Goal: Information Seeking & Learning: Learn about a topic

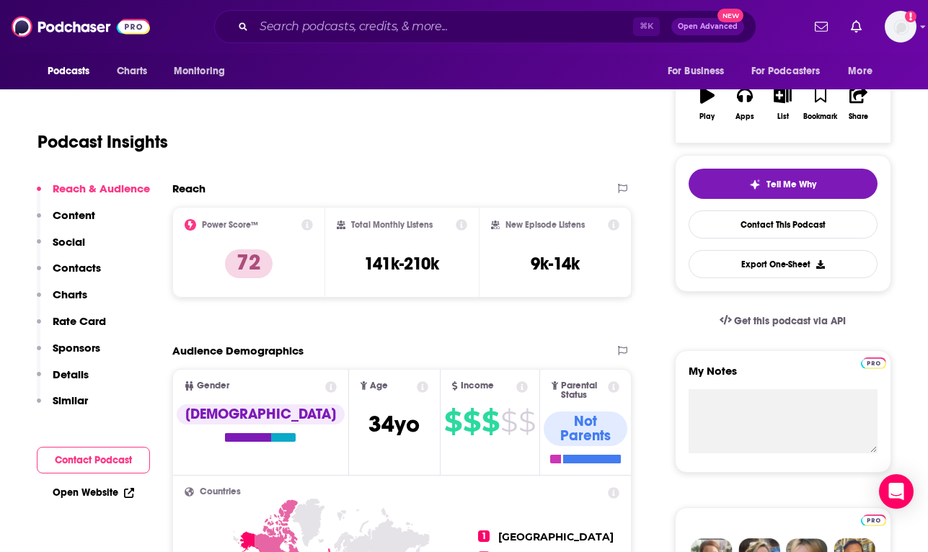
scroll to position [243, 0]
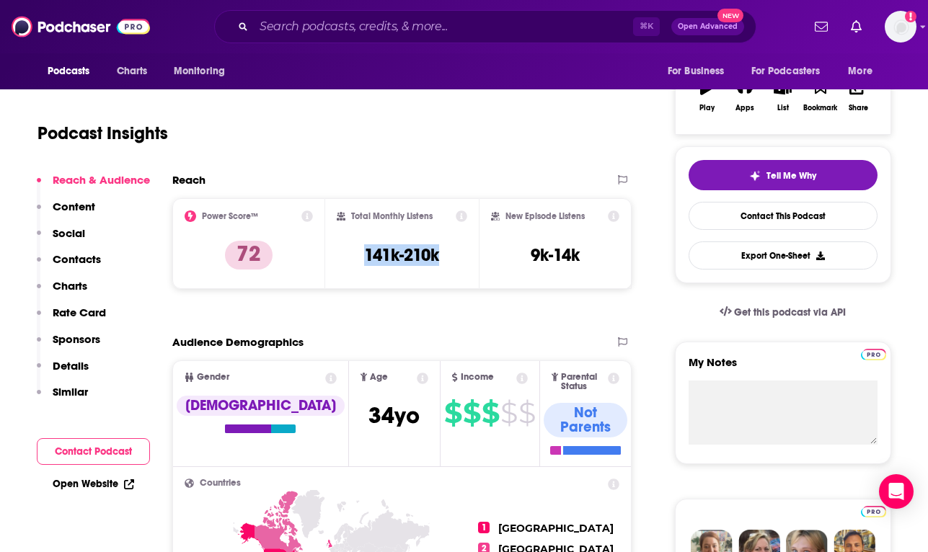
drag, startPoint x: 457, startPoint y: 251, endPoint x: 343, endPoint y: 251, distance: 113.9
click at [344, 251] on div "Total Monthly Listens 141k-210k" at bounding box center [402, 243] width 130 height 66
copy h3 "141k-210k"
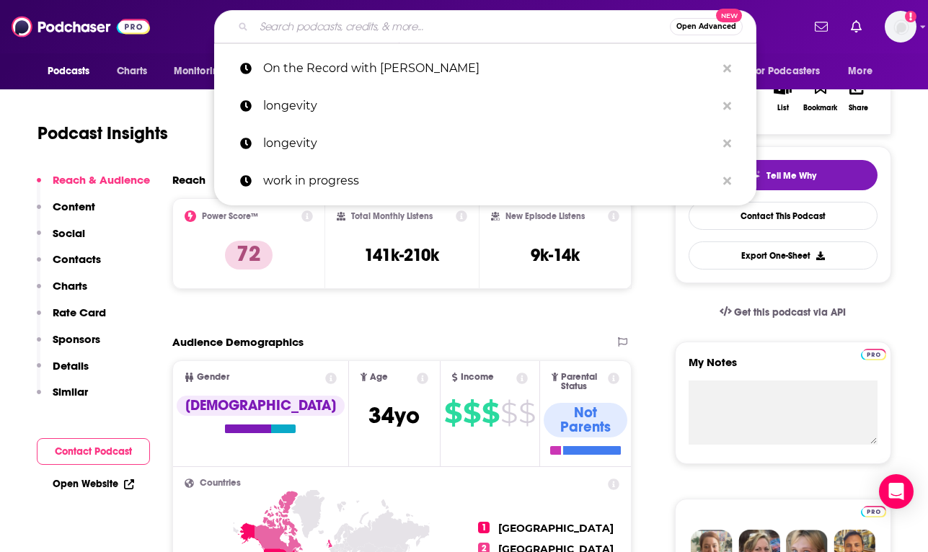
click at [339, 30] on input "Search podcasts, credits, & more..." at bounding box center [462, 26] width 416 height 23
paste input "[PERSON_NAME] Podcast"
type input "[PERSON_NAME] Podcast"
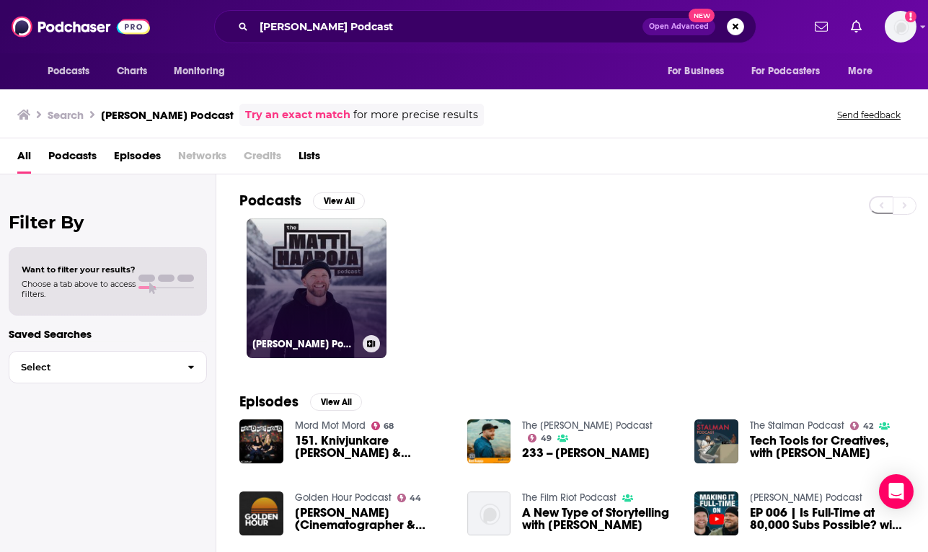
click at [337, 284] on link "[PERSON_NAME] Podcast" at bounding box center [317, 288] width 140 height 140
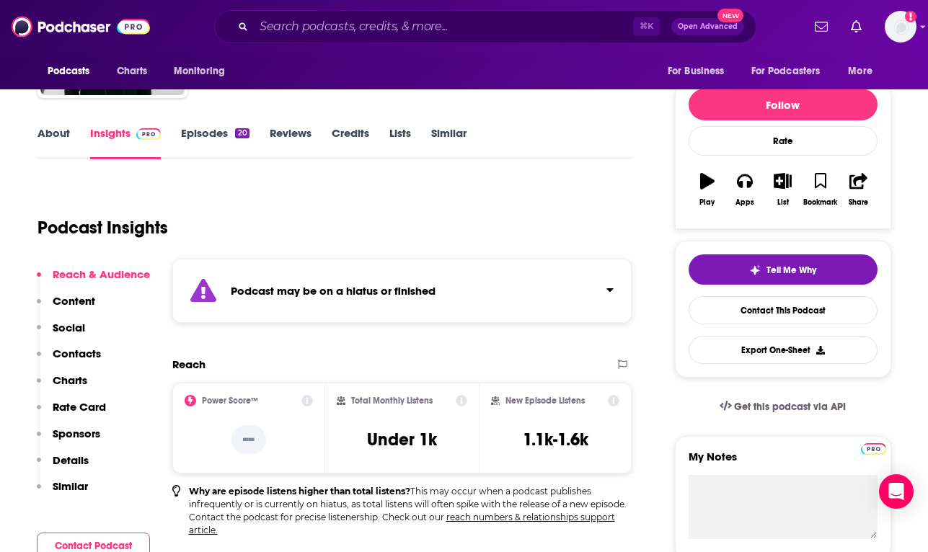
scroll to position [188, 0]
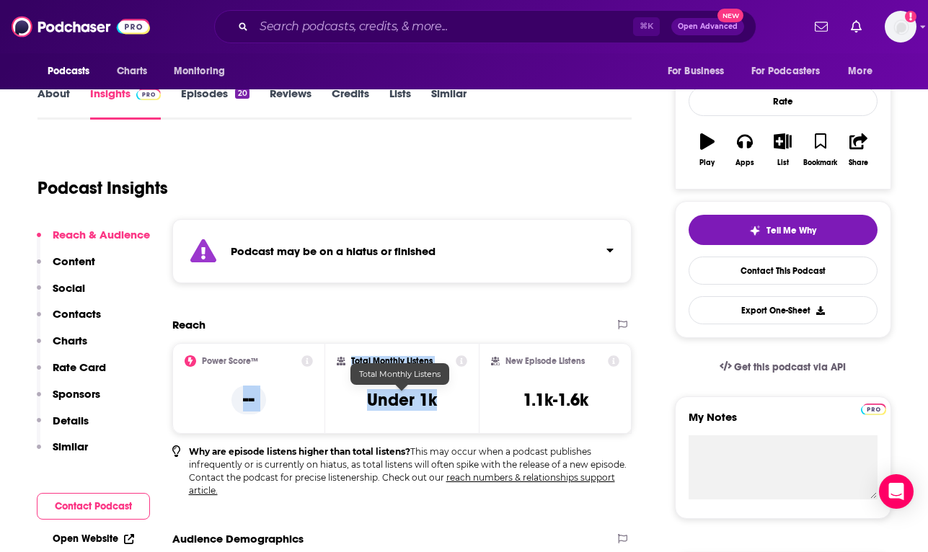
drag, startPoint x: 450, startPoint y: 404, endPoint x: 311, endPoint y: 404, distance: 138.4
click at [311, 404] on div "Power Score™ -- Total Monthly Listens Under 1k New Episode Listens 1.1k-1.6k" at bounding box center [402, 388] width 460 height 91
copy div "-- Total Monthly Listens Under 1k"
click at [442, 402] on div "Total Monthly Listens Under 1k" at bounding box center [402, 388] width 130 height 66
drag, startPoint x: 446, startPoint y: 402, endPoint x: 358, endPoint y: 402, distance: 87.9
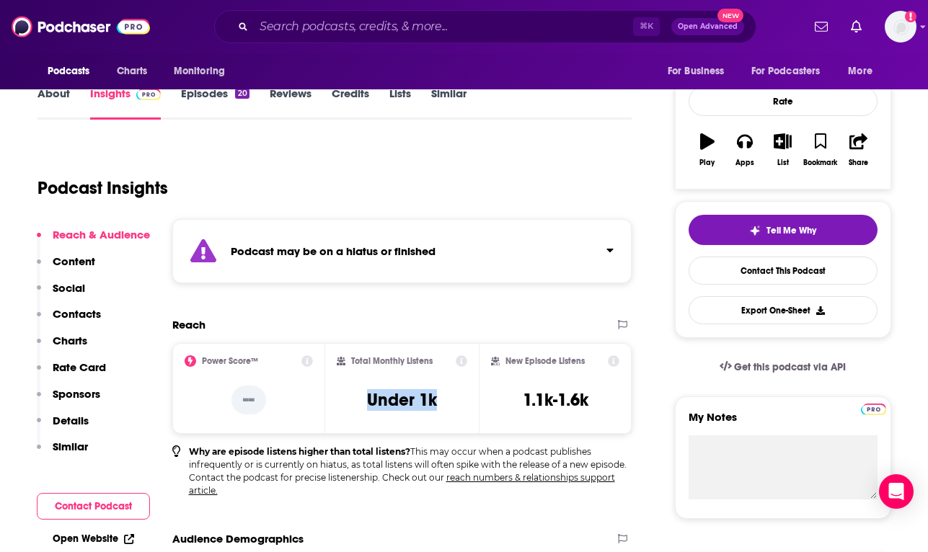
click at [358, 402] on div "Total Monthly Listens Under 1k" at bounding box center [402, 388] width 130 height 66
copy h3 "Under 1k"
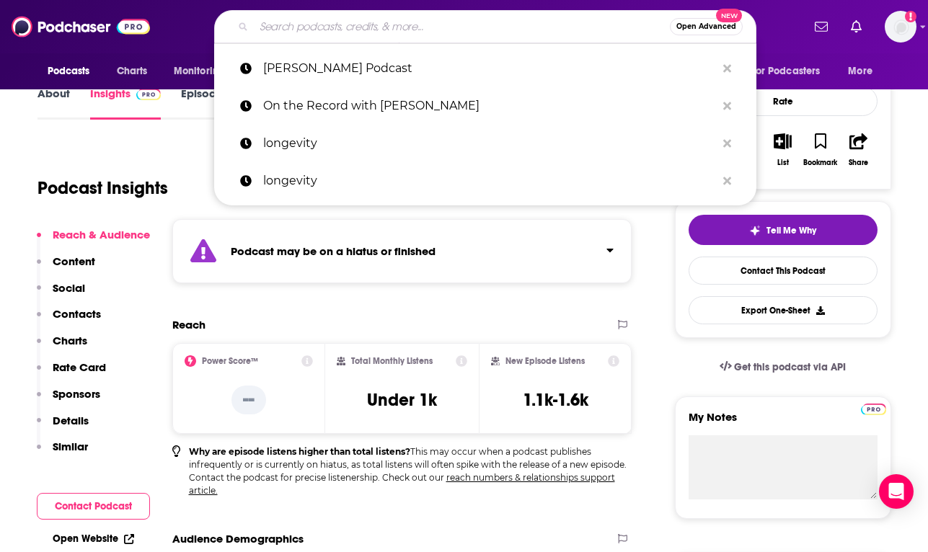
click at [337, 27] on input "Search podcasts, credits, & more..." at bounding box center [462, 26] width 416 height 23
paste input "Creator Economy Industry News"
type input "Creator Economy Industry News"
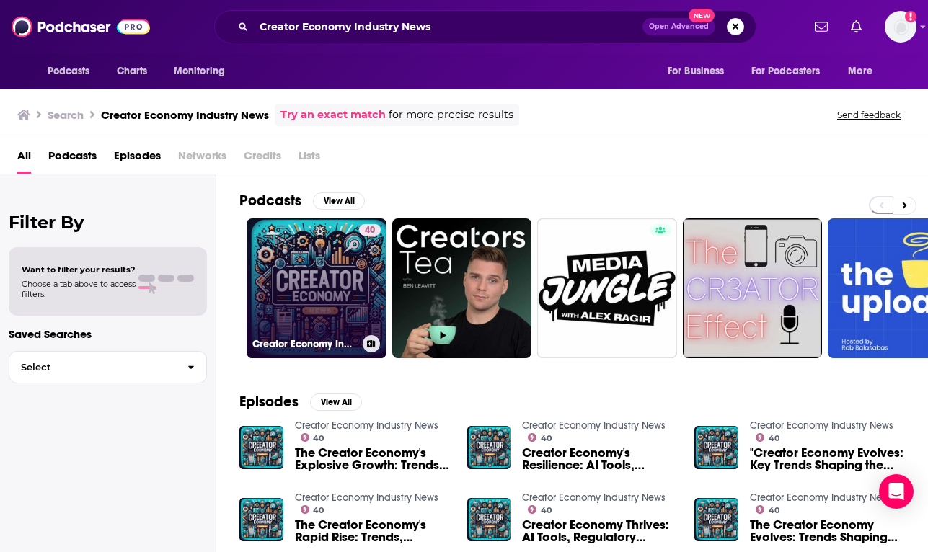
click at [342, 278] on link "40 Creator Economy Industry News" at bounding box center [317, 288] width 140 height 140
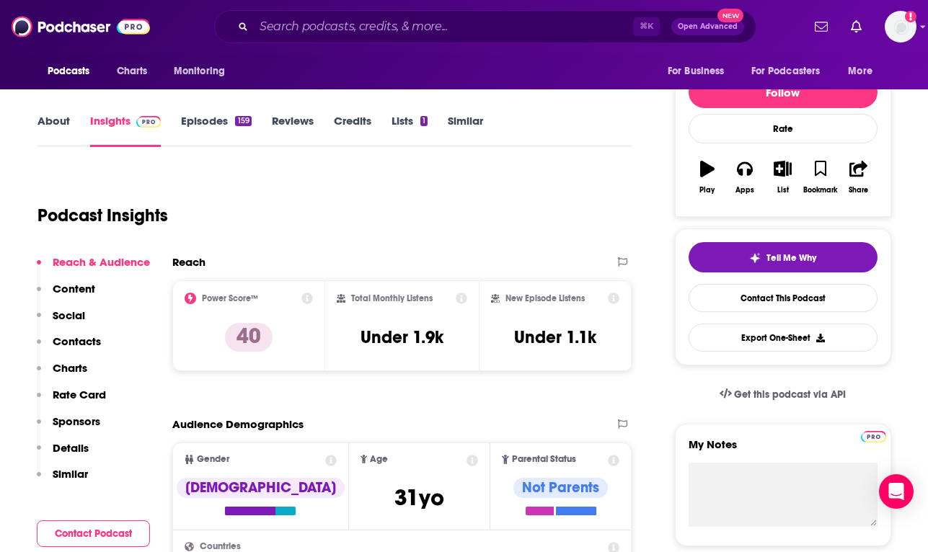
scroll to position [159, 0]
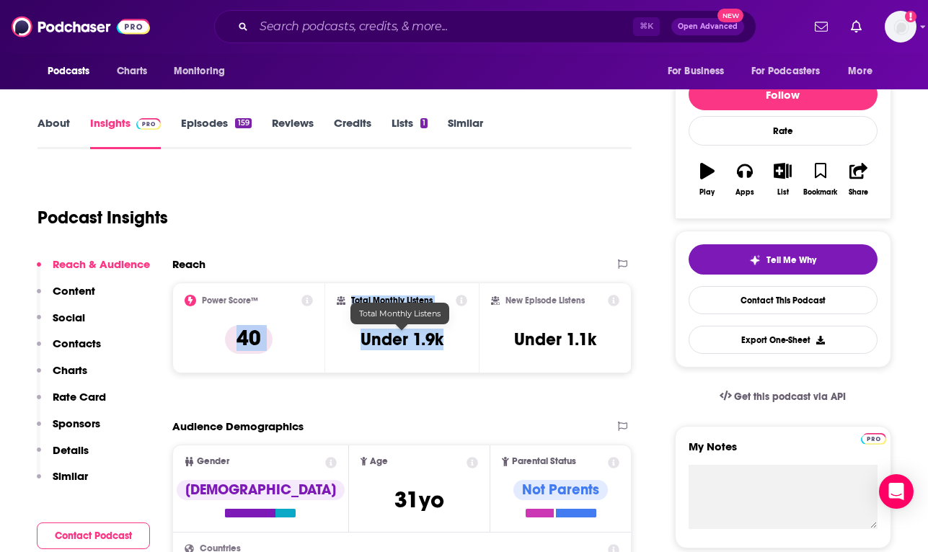
drag, startPoint x: 345, startPoint y: 339, endPoint x: 319, endPoint y: 337, distance: 26.7
click at [319, 337] on div "Power Score™ 40 Total Monthly Listens Under 1.9k New Episode Listens Under 1.1k" at bounding box center [402, 328] width 460 height 91
copy div "40 Total Monthly Listens Under 1.9k"
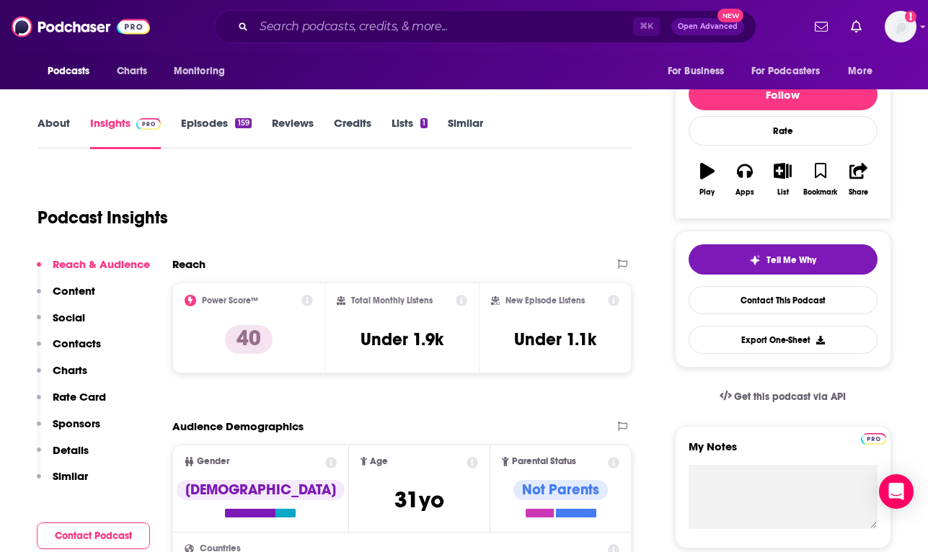
click at [457, 342] on div "Total Monthly Listens Under 1.9k" at bounding box center [402, 328] width 130 height 66
drag, startPoint x: 453, startPoint y: 342, endPoint x: 363, endPoint y: 340, distance: 89.4
click at [363, 340] on div "Total Monthly Listens Under 1.9k" at bounding box center [402, 328] width 130 height 66
copy h3 "Under 1.9k"
click at [459, 300] on icon at bounding box center [462, 301] width 12 height 12
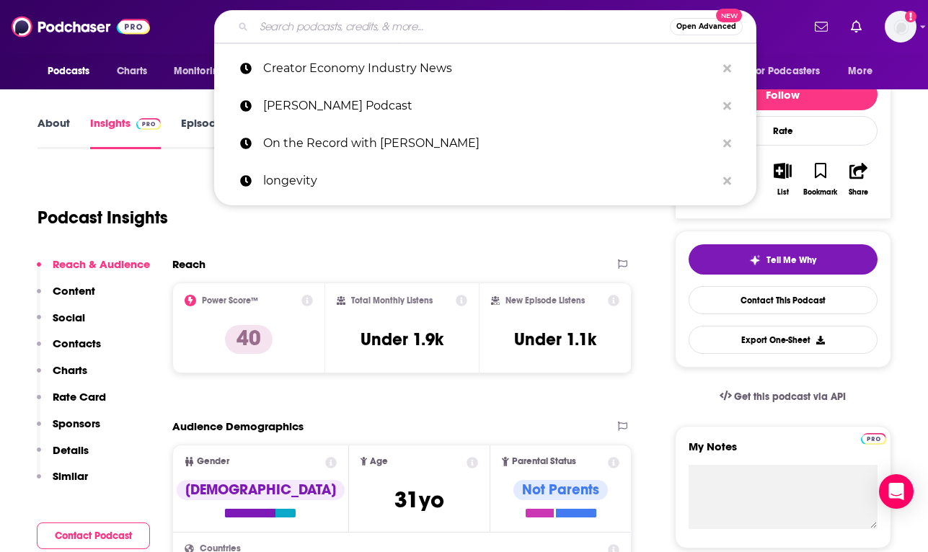
click at [368, 23] on input "Search podcasts, credits, & more..." at bounding box center [462, 26] width 416 height 23
paste input "The Product Experience Podcast"
type input "The Product Experience Podcast"
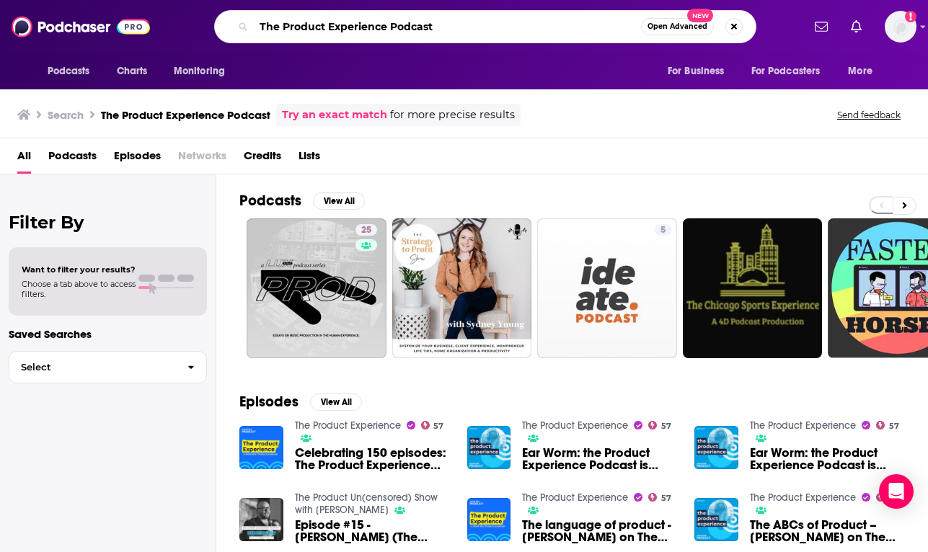
click at [401, 27] on input "The Product Experience Podcast" at bounding box center [447, 26] width 387 height 23
type input "The Product Experience"
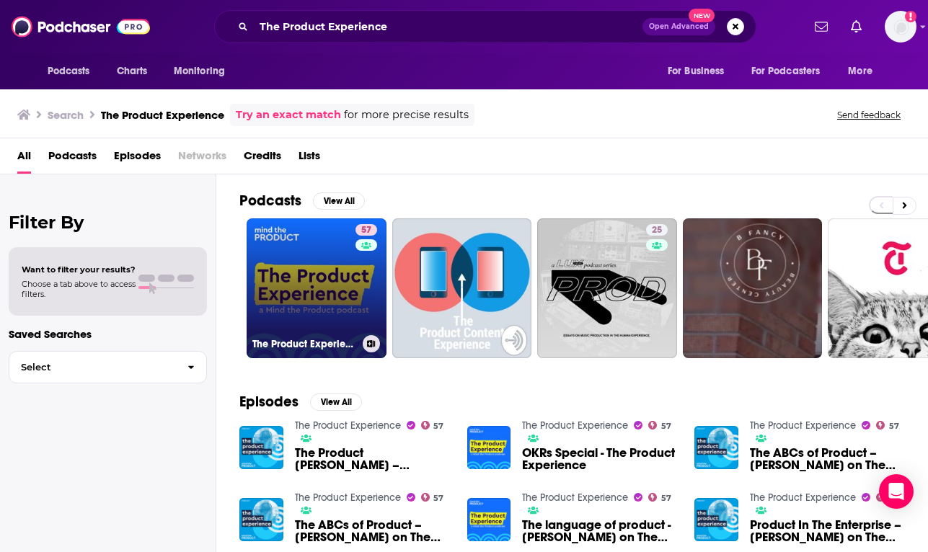
click at [323, 281] on link "57 The Product Experience" at bounding box center [317, 288] width 140 height 140
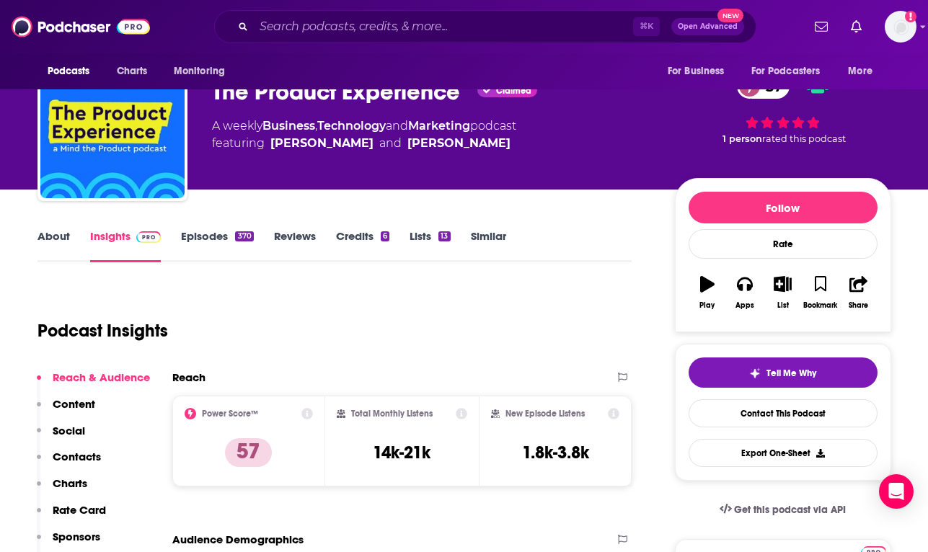
scroll to position [52, 0]
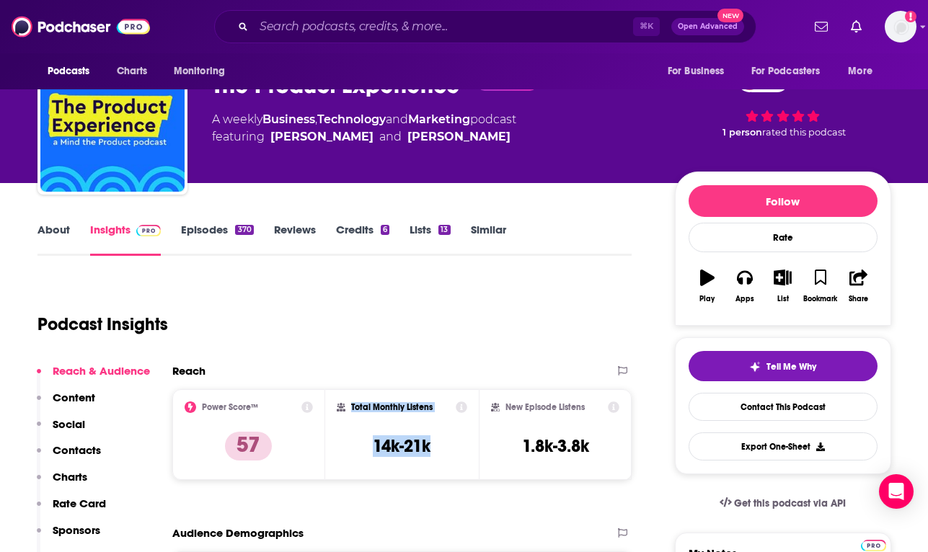
drag, startPoint x: 413, startPoint y: 445, endPoint x: 338, endPoint y: 444, distance: 75.0
click at [338, 444] on div "Total Monthly Listens 14k-21k" at bounding box center [402, 435] width 130 height 66
drag, startPoint x: 371, startPoint y: 445, endPoint x: 435, endPoint y: 445, distance: 63.4
click at [435, 445] on div "Total Monthly Listens 14k-21k" at bounding box center [402, 435] width 130 height 66
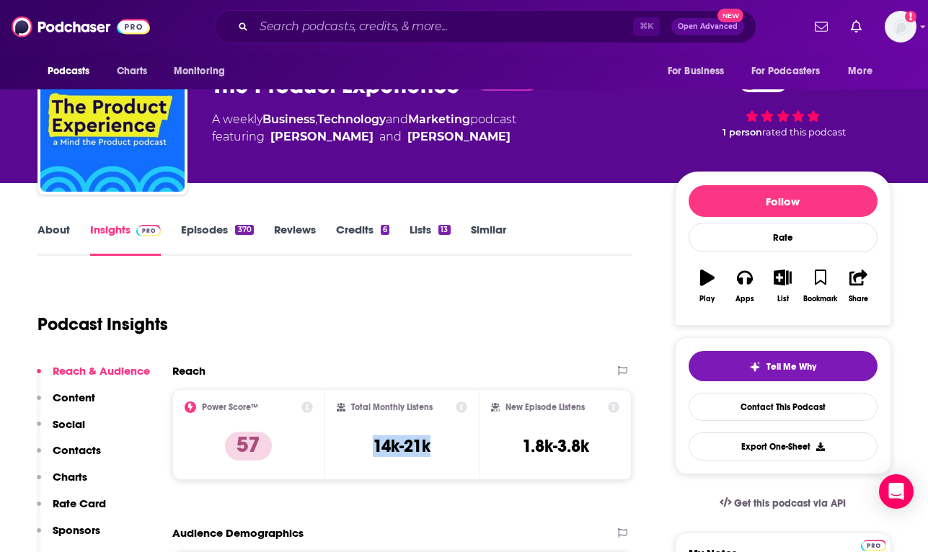
copy h3 "14k-21k"
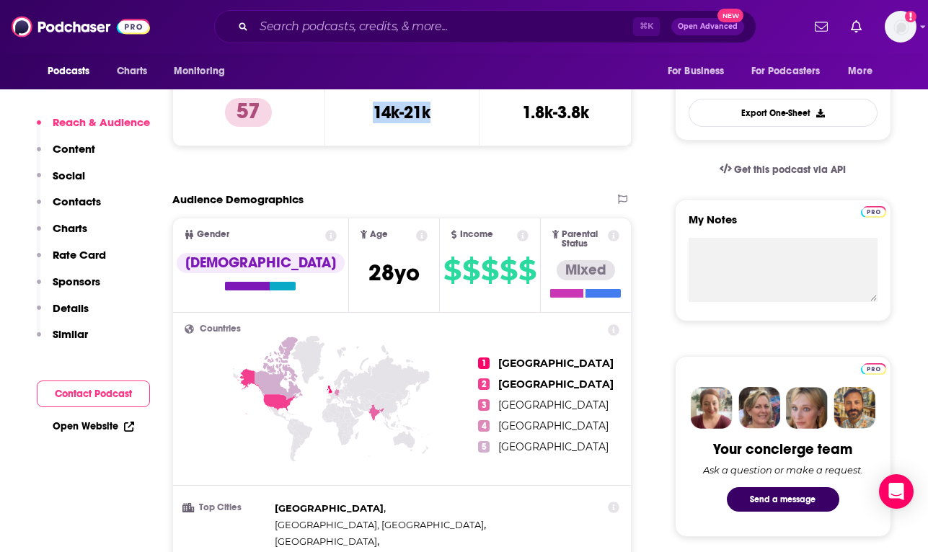
scroll to position [386, 0]
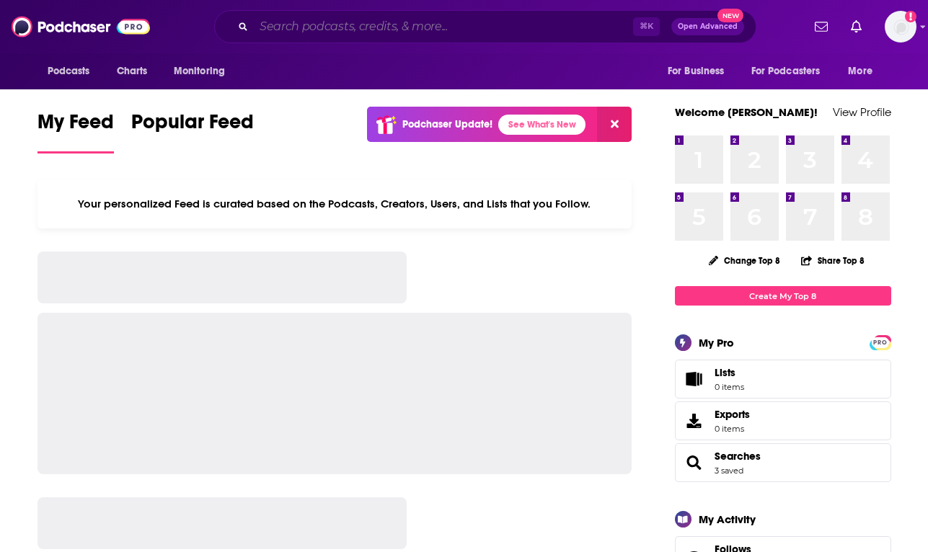
click at [417, 29] on input "Search podcasts, credits, & more..." at bounding box center [443, 26] width 379 height 23
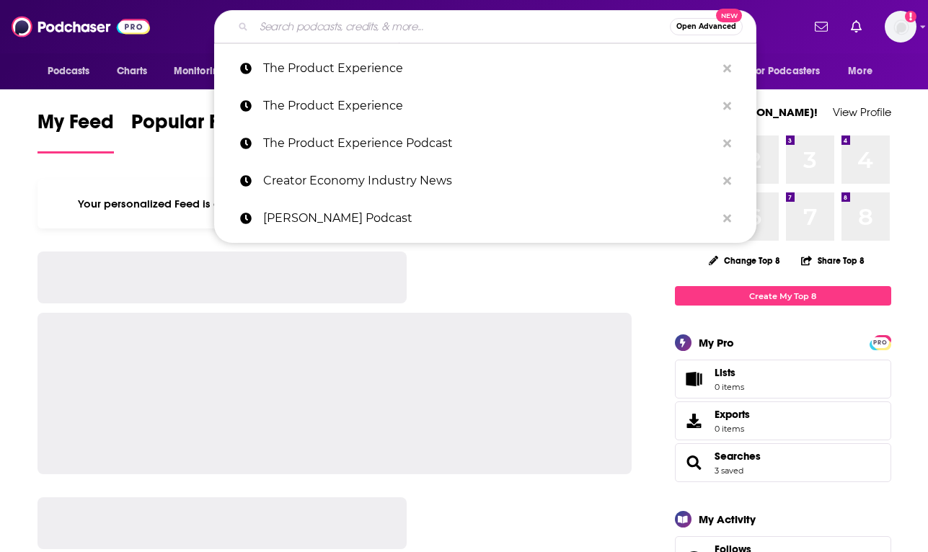
paste input "[PERSON_NAME] Podcast"
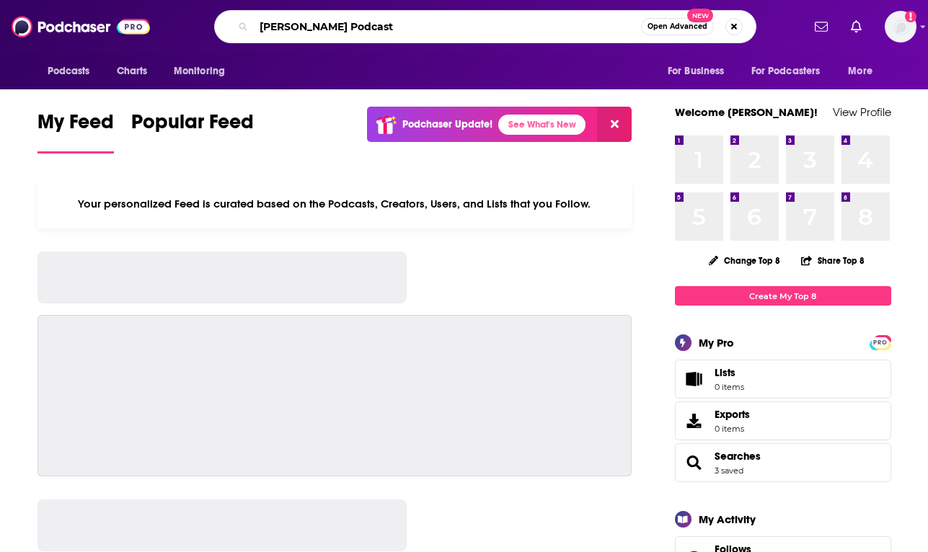
type input "[PERSON_NAME] Podcast"
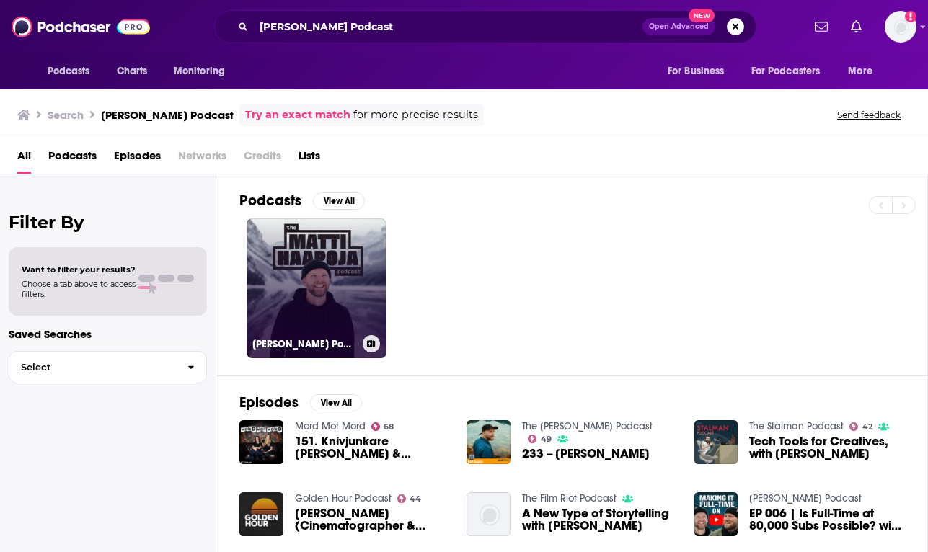
click at [336, 283] on link "[PERSON_NAME] Podcast" at bounding box center [317, 288] width 140 height 140
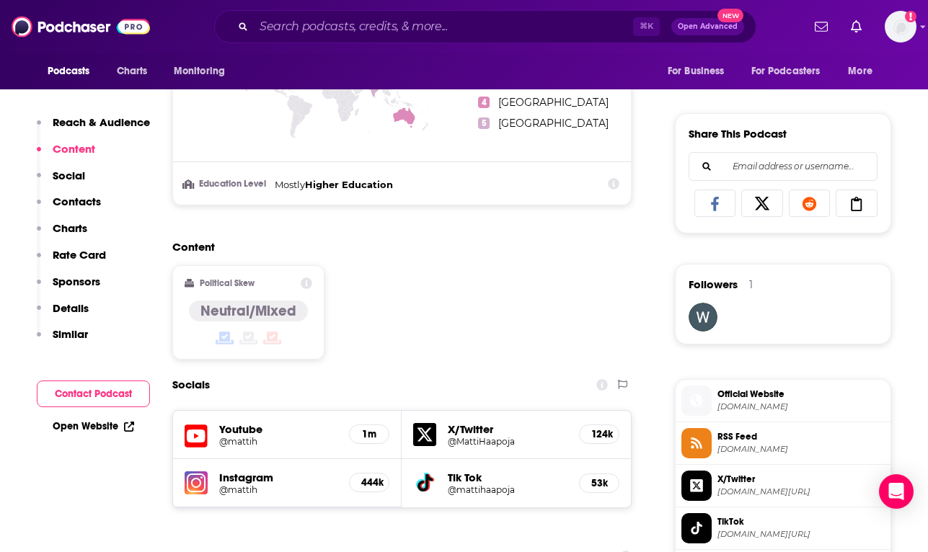
scroll to position [940, 0]
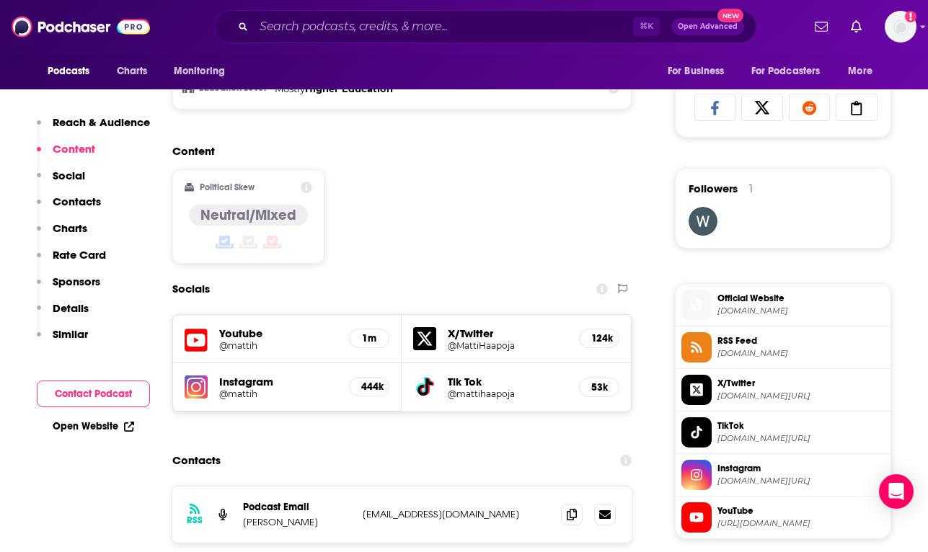
click at [236, 331] on h5 "Youtube" at bounding box center [278, 334] width 119 height 14
click at [369, 342] on h5 "1m" at bounding box center [369, 338] width 16 height 12
click at [368, 338] on h5 "1m" at bounding box center [369, 338] width 16 height 12
click at [198, 340] on icon at bounding box center [196, 340] width 23 height 27
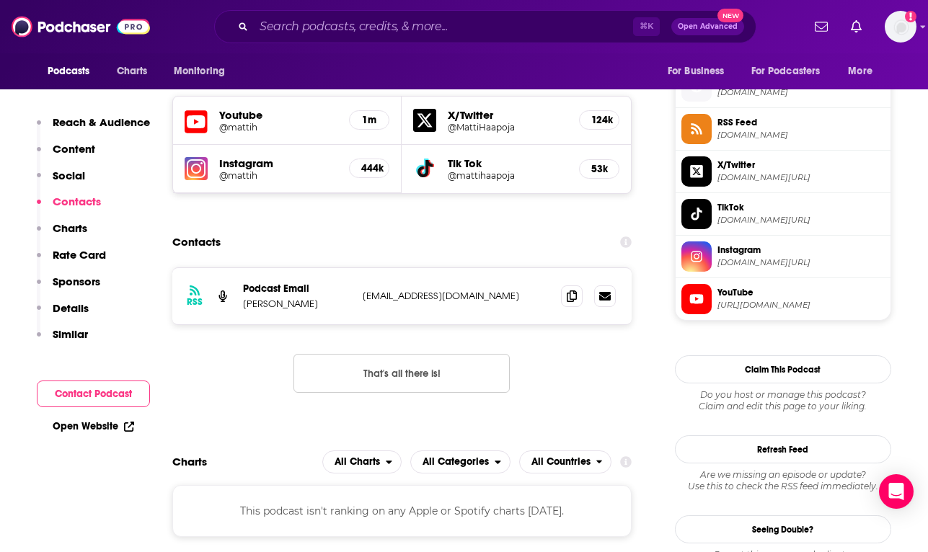
scroll to position [1157, 0]
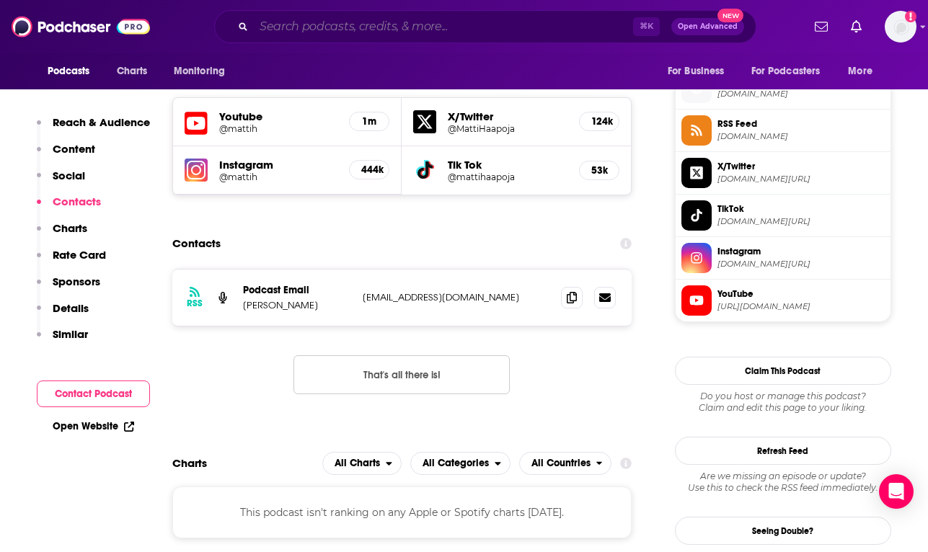
click at [358, 25] on input "Search podcasts, credits, & more..." at bounding box center [443, 26] width 379 height 23
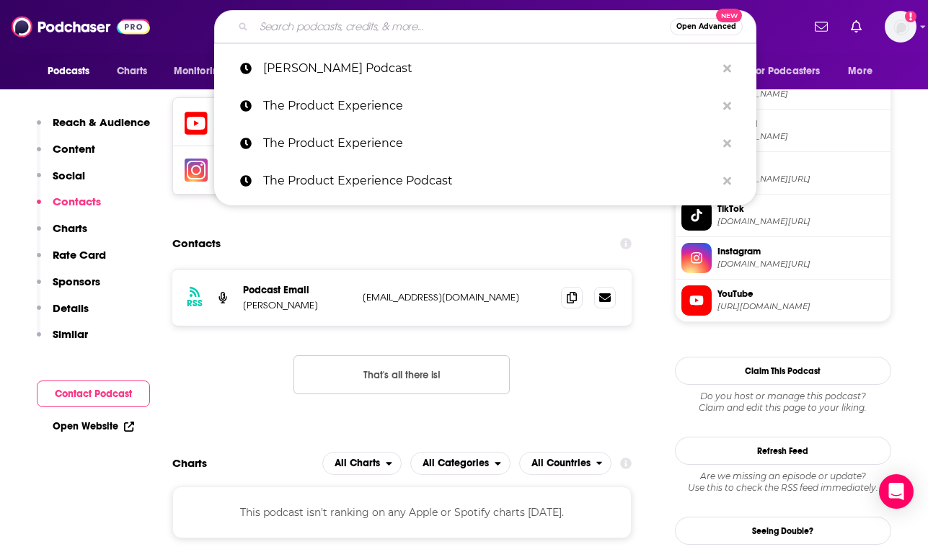
paste input "[PERSON_NAME] Power User"
type input "[PERSON_NAME] Power User"
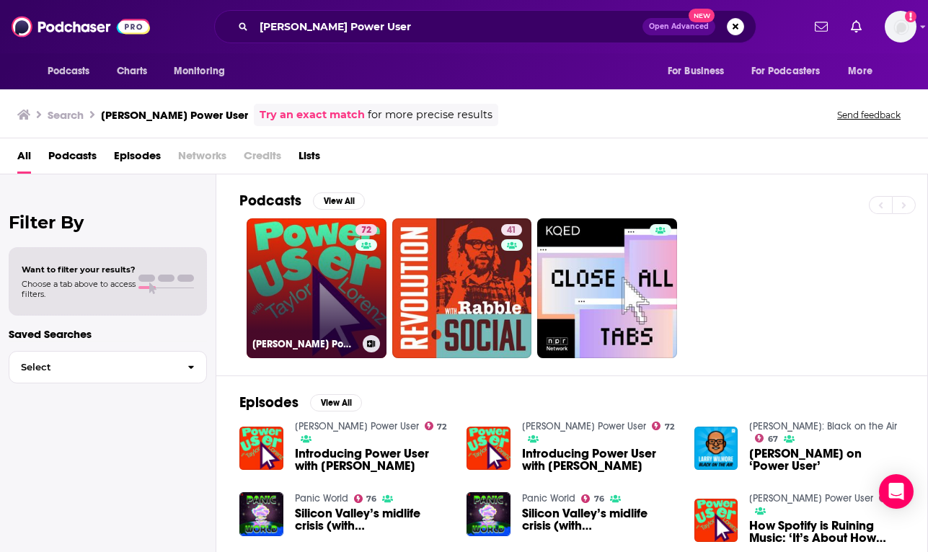
click at [324, 301] on link "72 [PERSON_NAME] Power User" at bounding box center [317, 288] width 140 height 140
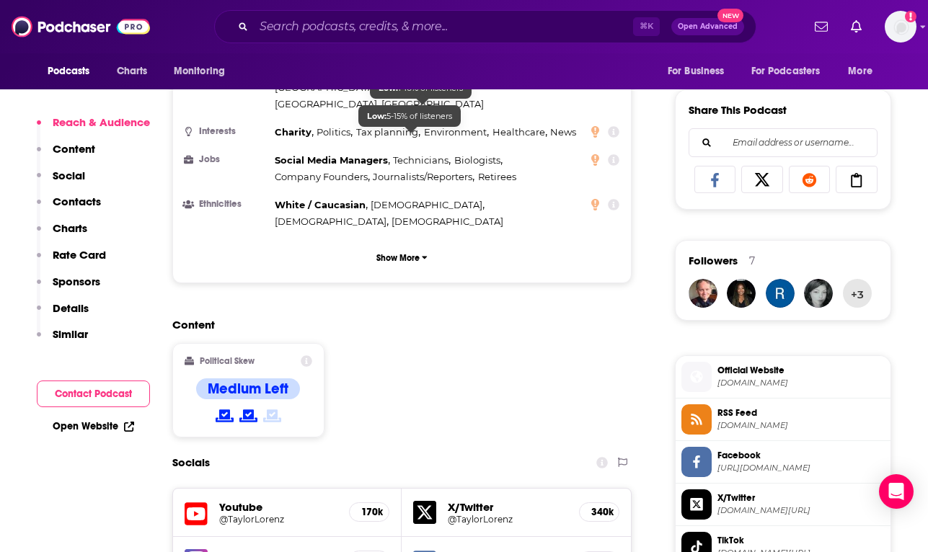
scroll to position [1128, 0]
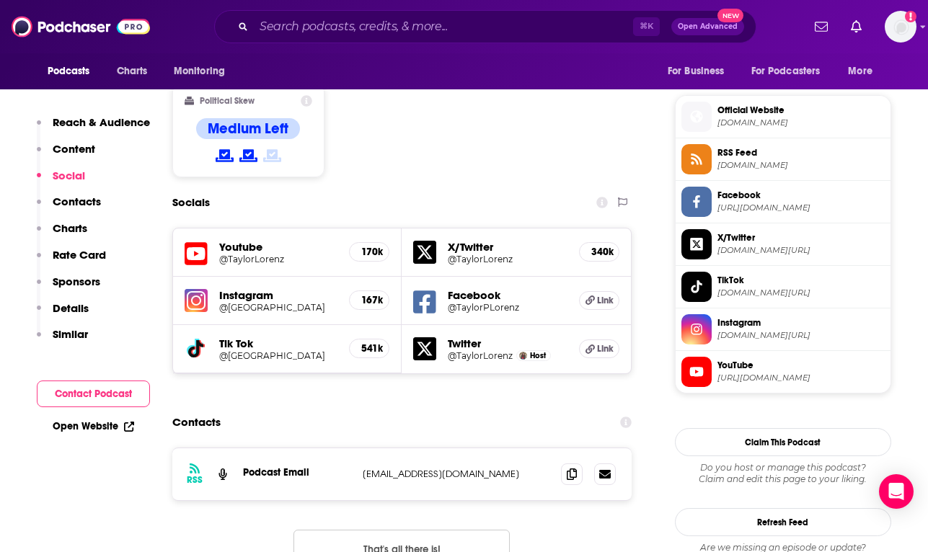
click at [195, 242] on icon at bounding box center [196, 253] width 23 height 23
click at [414, 30] on input "Search podcasts, credits, & more..." at bounding box center [443, 26] width 379 height 23
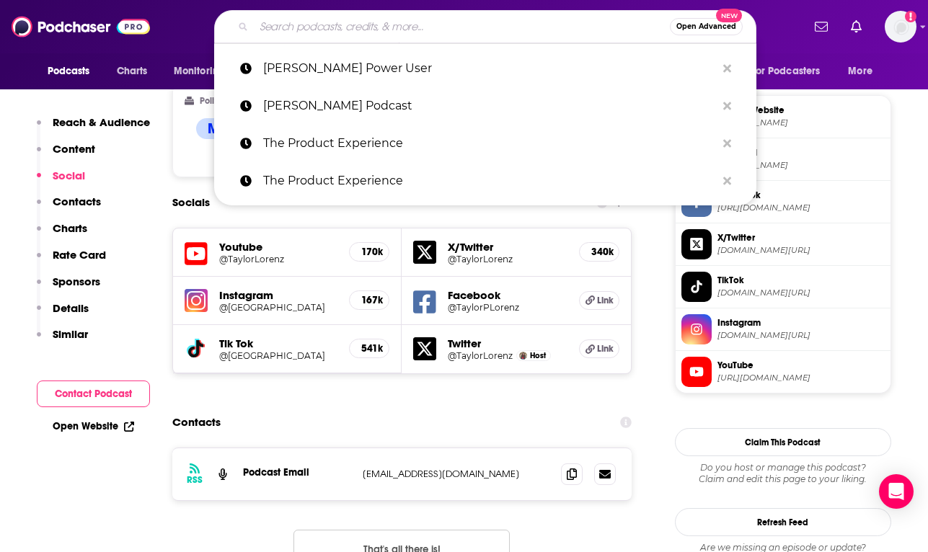
paste input "Creator Economy Industry News"
type input "Creator Economy Industry News"
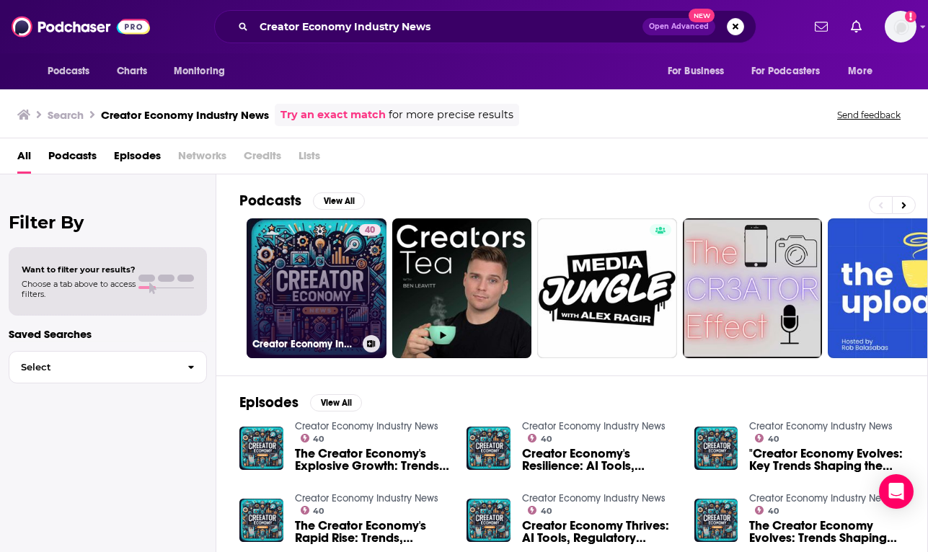
click at [313, 289] on link "40 Creator Economy Industry News" at bounding box center [317, 288] width 140 height 140
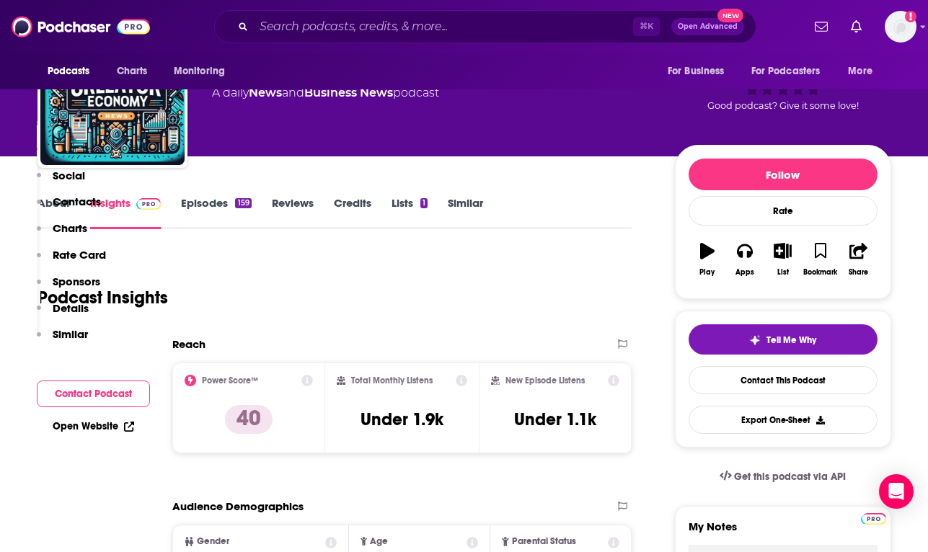
scroll to position [42, 0]
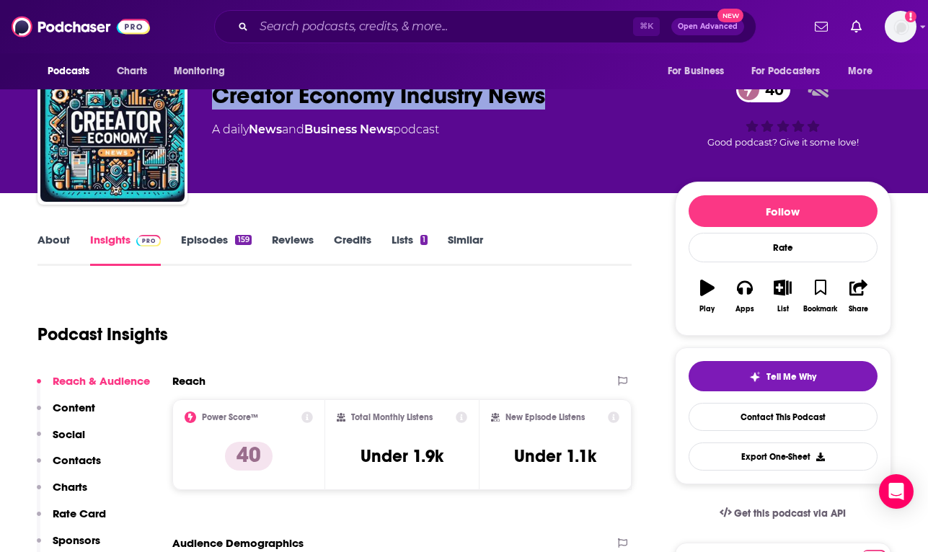
drag, startPoint x: 554, startPoint y: 99, endPoint x: 216, endPoint y: 99, distance: 338.1
click at [216, 99] on div "Creator Economy Industry News 40" at bounding box center [432, 95] width 440 height 28
copy h2 "Creator Economy Industry News"
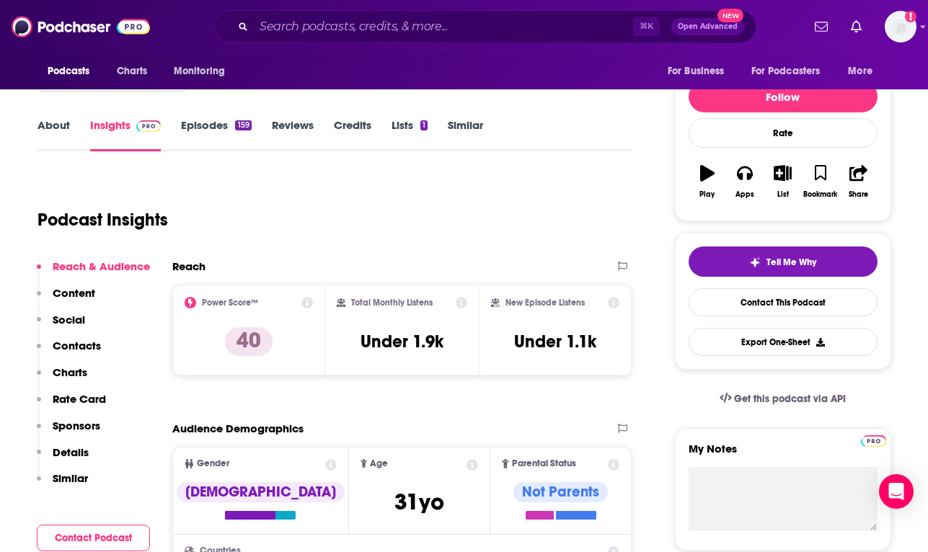
scroll to position [241, 0]
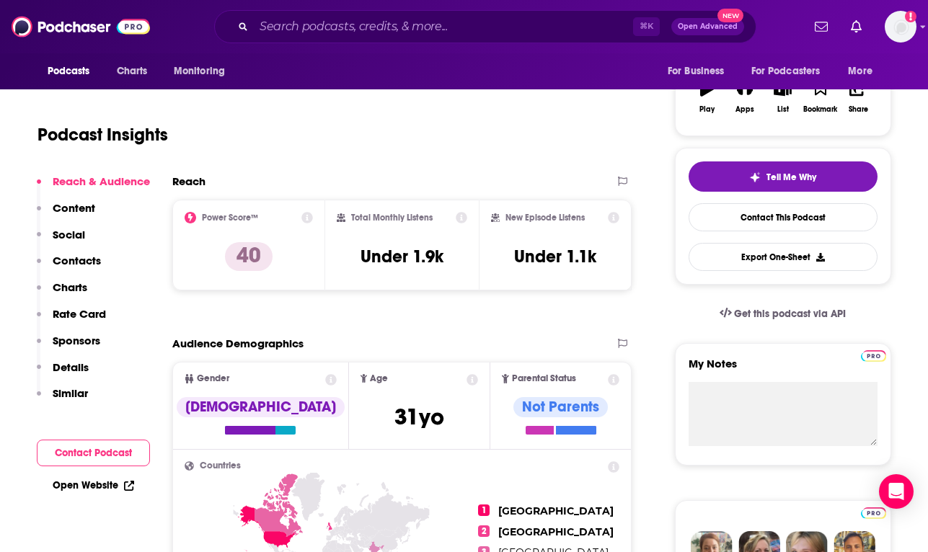
click at [84, 236] on p "Social" at bounding box center [69, 235] width 32 height 14
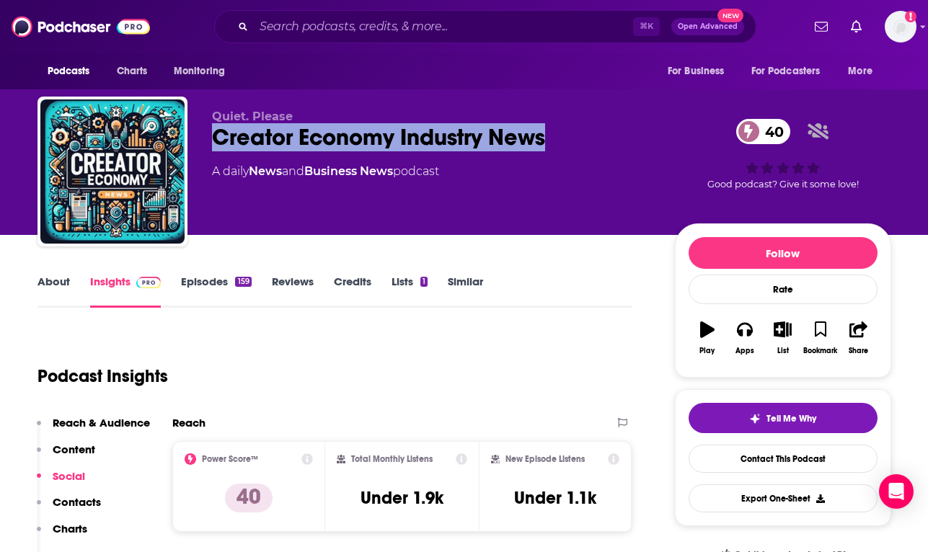
scroll to position [0, 0]
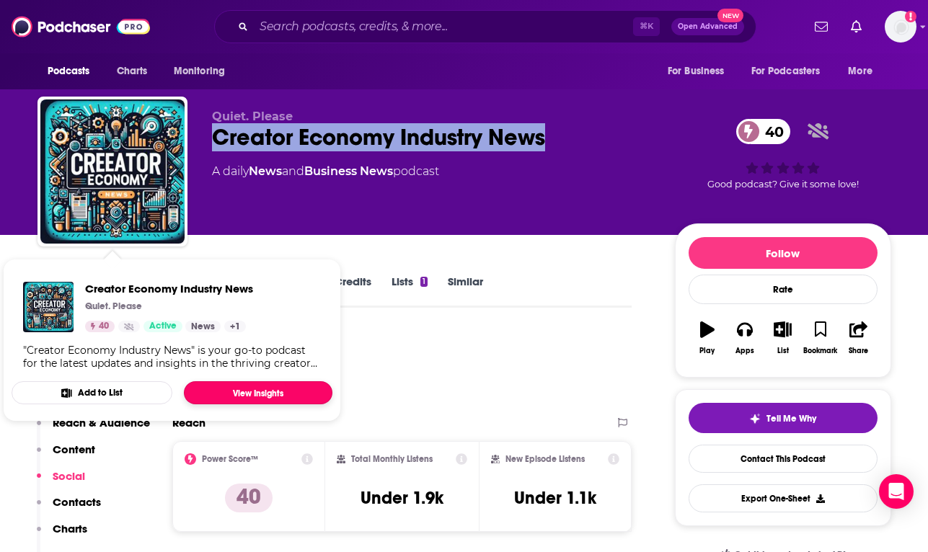
click at [218, 391] on link "View Insights" at bounding box center [258, 392] width 148 height 23
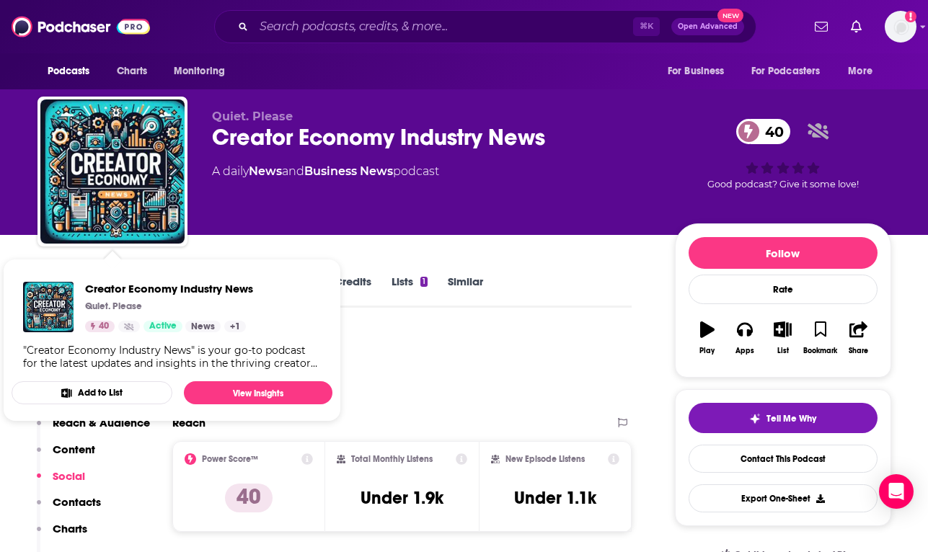
click at [396, 365] on div "Podcast Insights" at bounding box center [328, 368] width 583 height 74
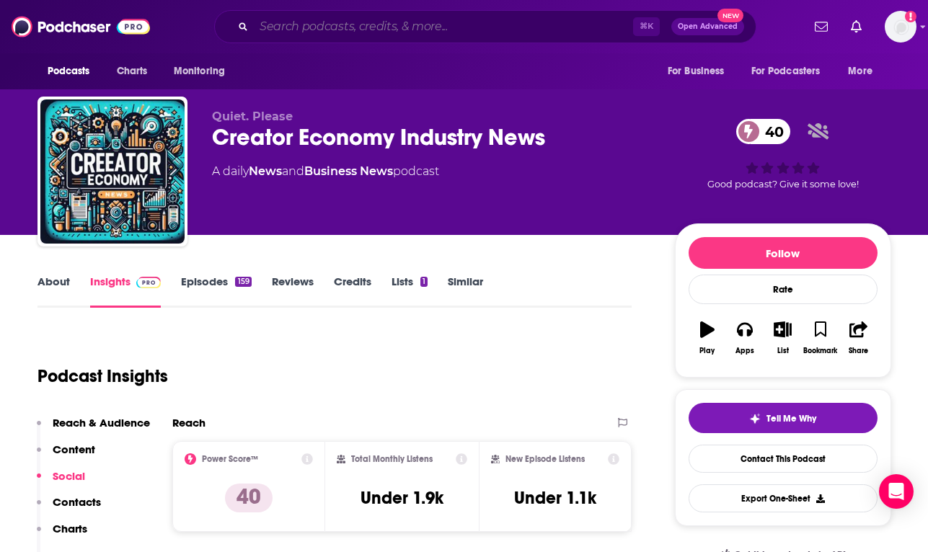
click at [424, 21] on input "Search podcasts, credits, & more..." at bounding box center [443, 26] width 379 height 23
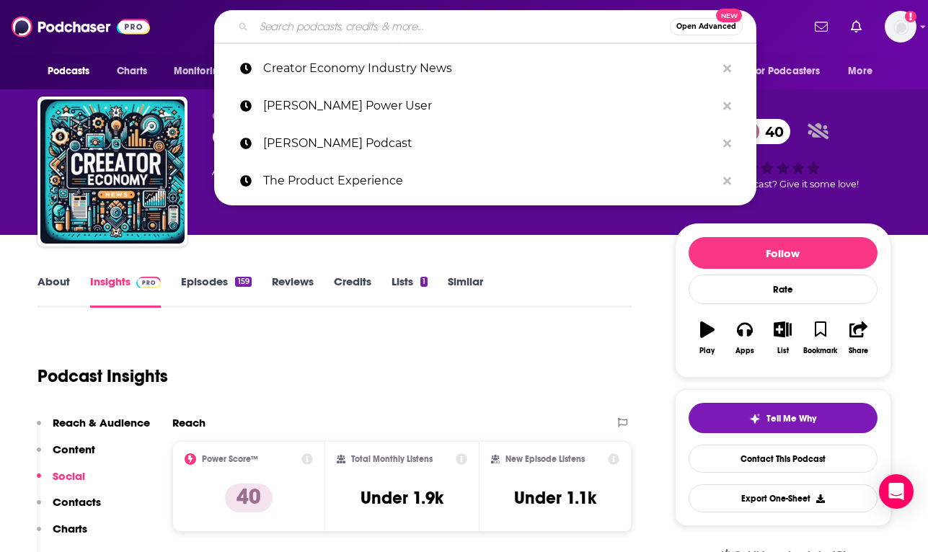
paste input "The Product Experience Podcast"
type input "The Product Experience Podcast"
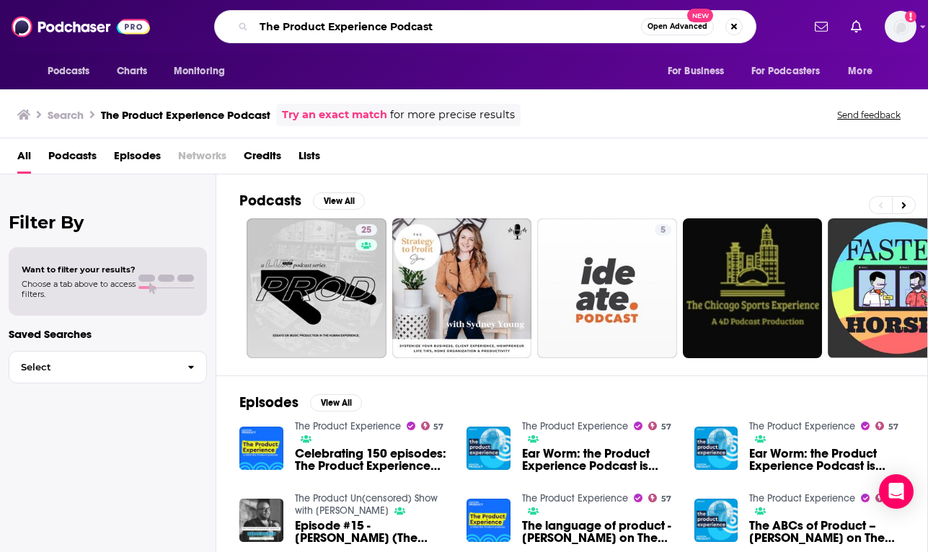
click at [395, 26] on input "The Product Experience Podcast" at bounding box center [447, 26] width 387 height 23
type input "The Product Experience"
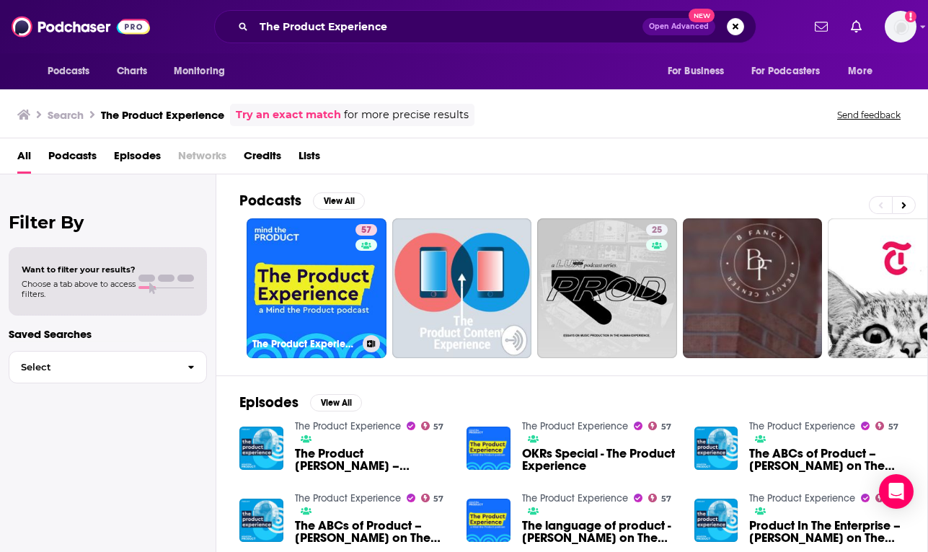
click at [313, 249] on link "57 The Product Experience" at bounding box center [317, 288] width 140 height 140
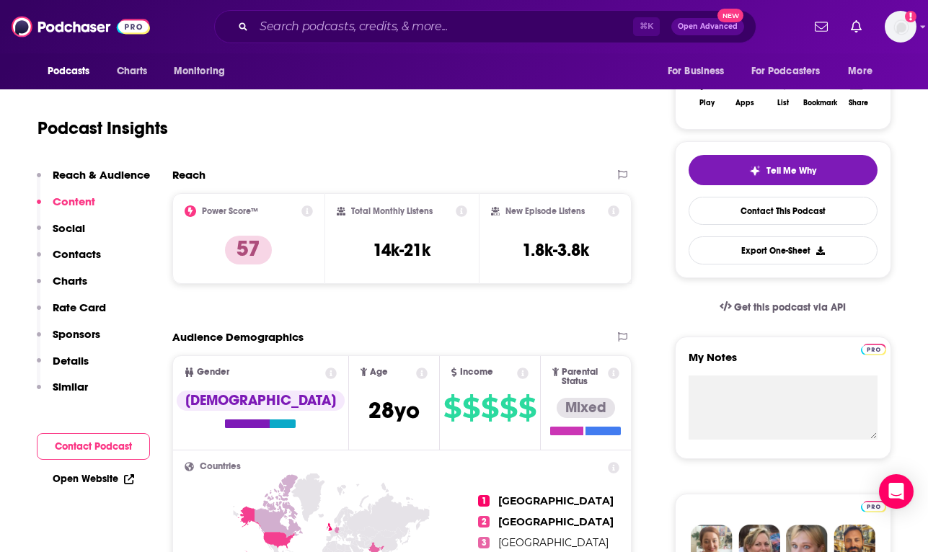
scroll to position [177, 0]
